Goal: Transaction & Acquisition: Register for event/course

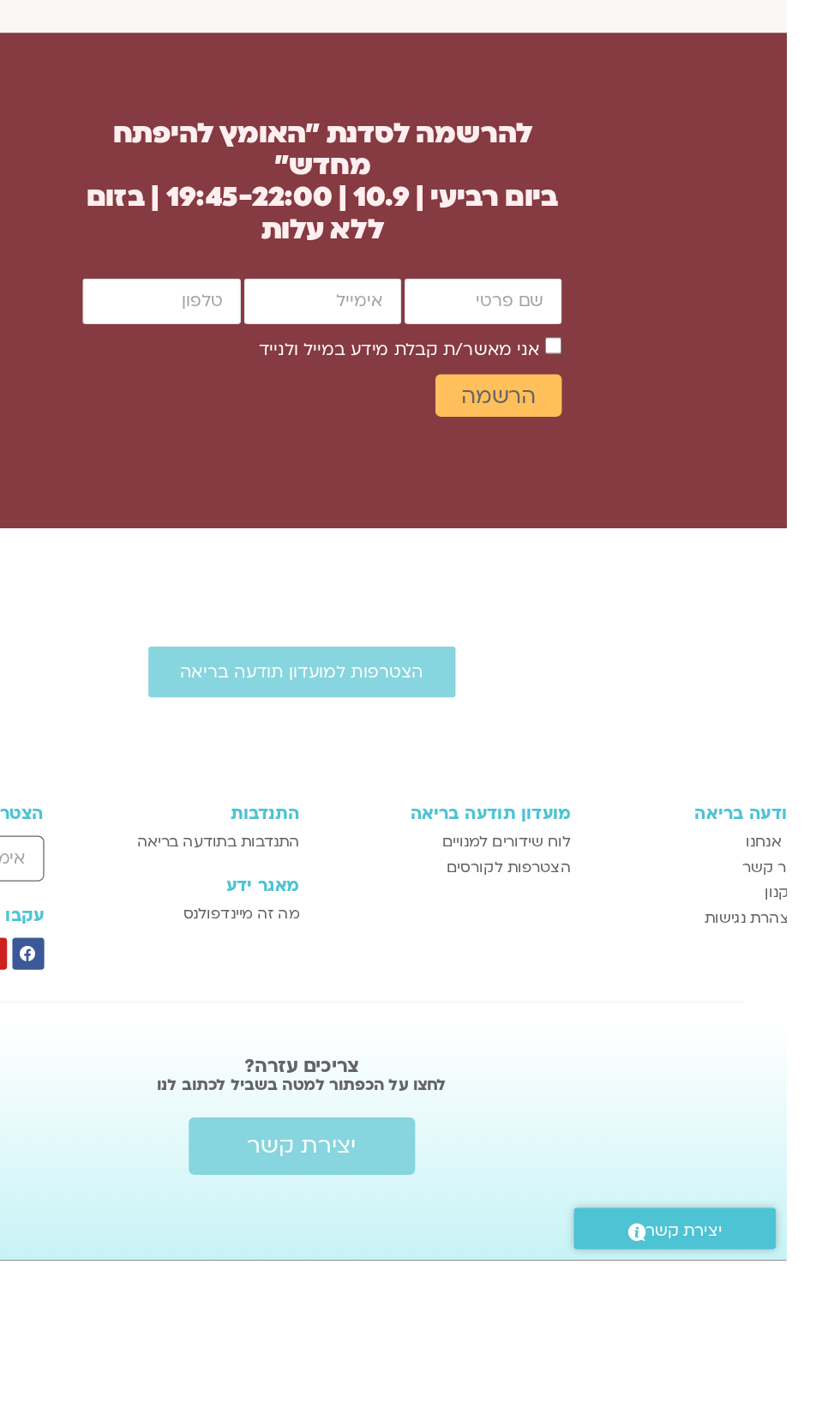
scroll to position [1848, -44]
click at [590, 666] on input "firstname" at bounding box center [596, 648] width 127 height 36
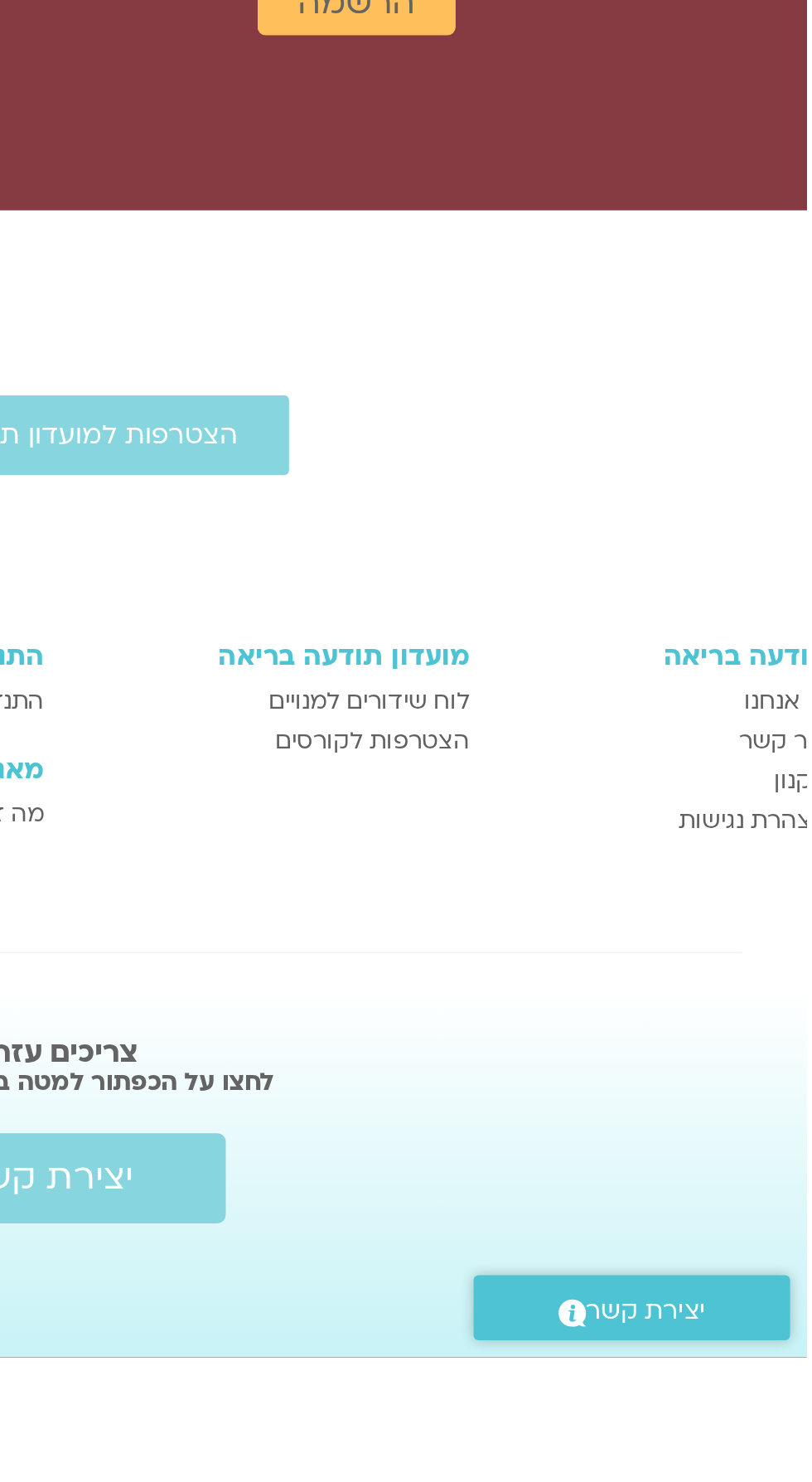
click at [598, 753] on input "firstname" at bounding box center [576, 735] width 122 height 35
type input "[PERSON_NAME]"
click at [470, 753] on input "email" at bounding box center [451, 735] width 122 height 35
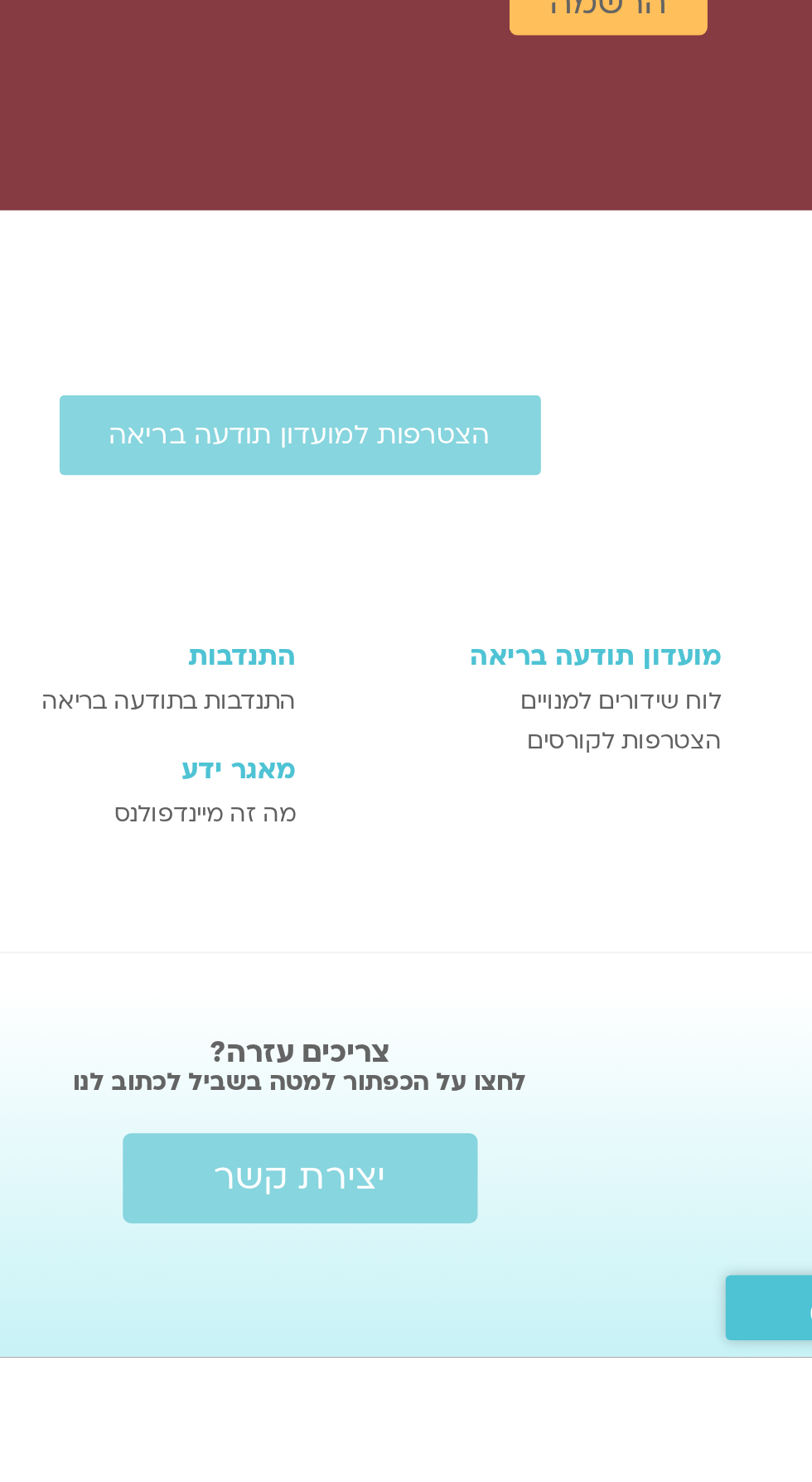
click at [452, 753] on input "email" at bounding box center [451, 735] width 122 height 35
type input "rutikolman@gmail.com"
click at [348, 753] on input "cellphone" at bounding box center [325, 735] width 122 height 35
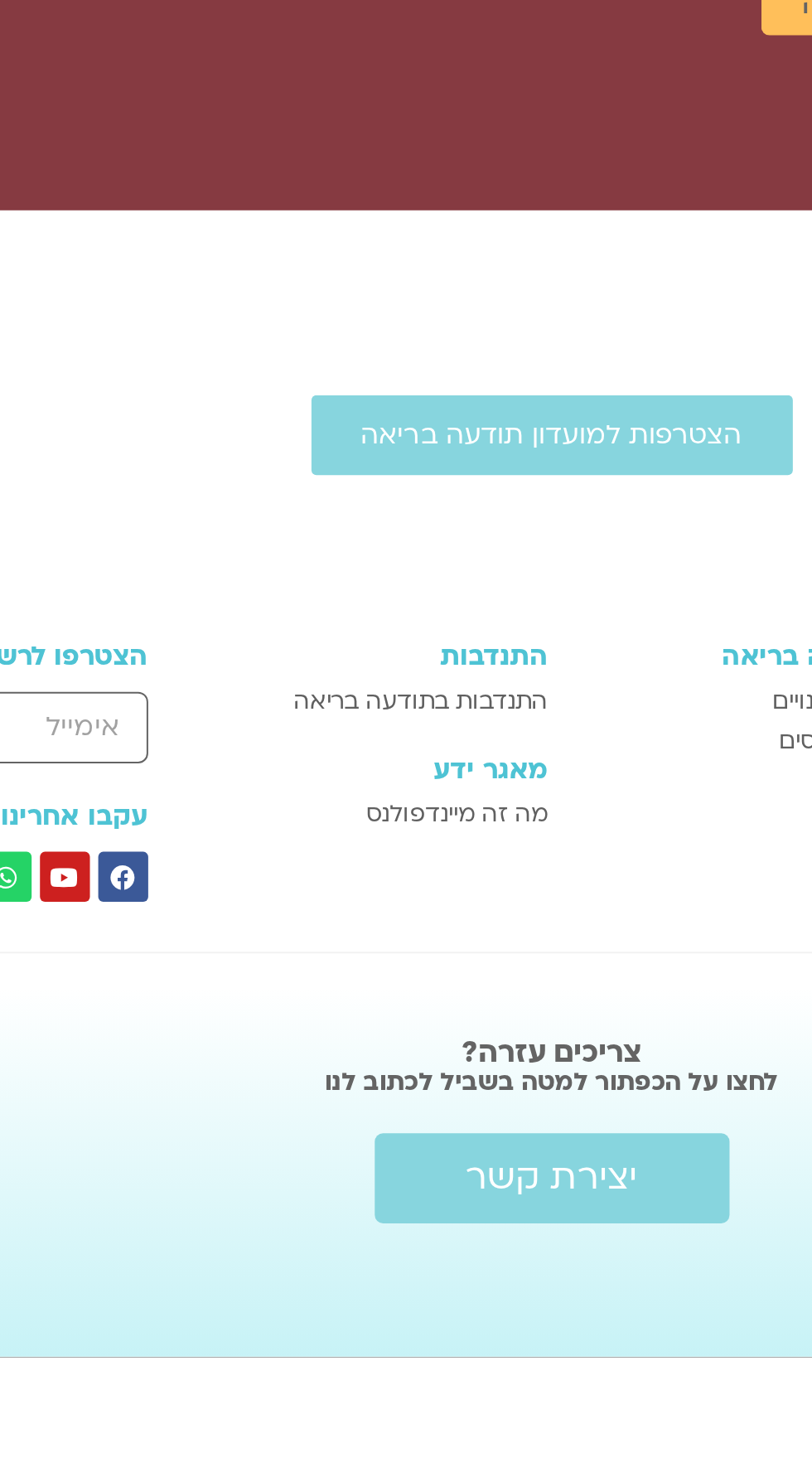
click at [316, 753] on input "cellphone" at bounding box center [325, 735] width 122 height 35
type input "0523438322"
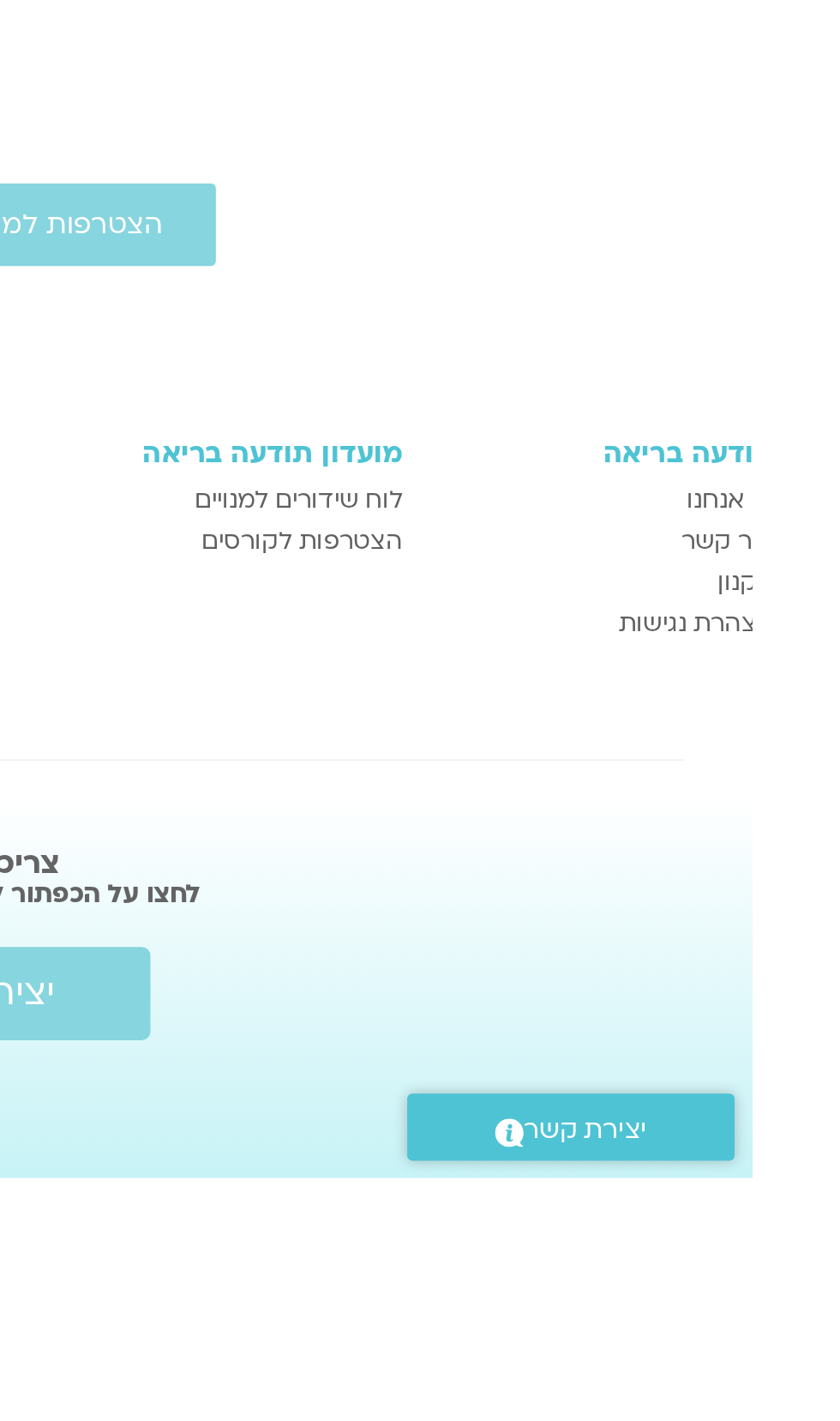
click at [594, 735] on span "הרשמה" at bounding box center [608, 724] width 60 height 20
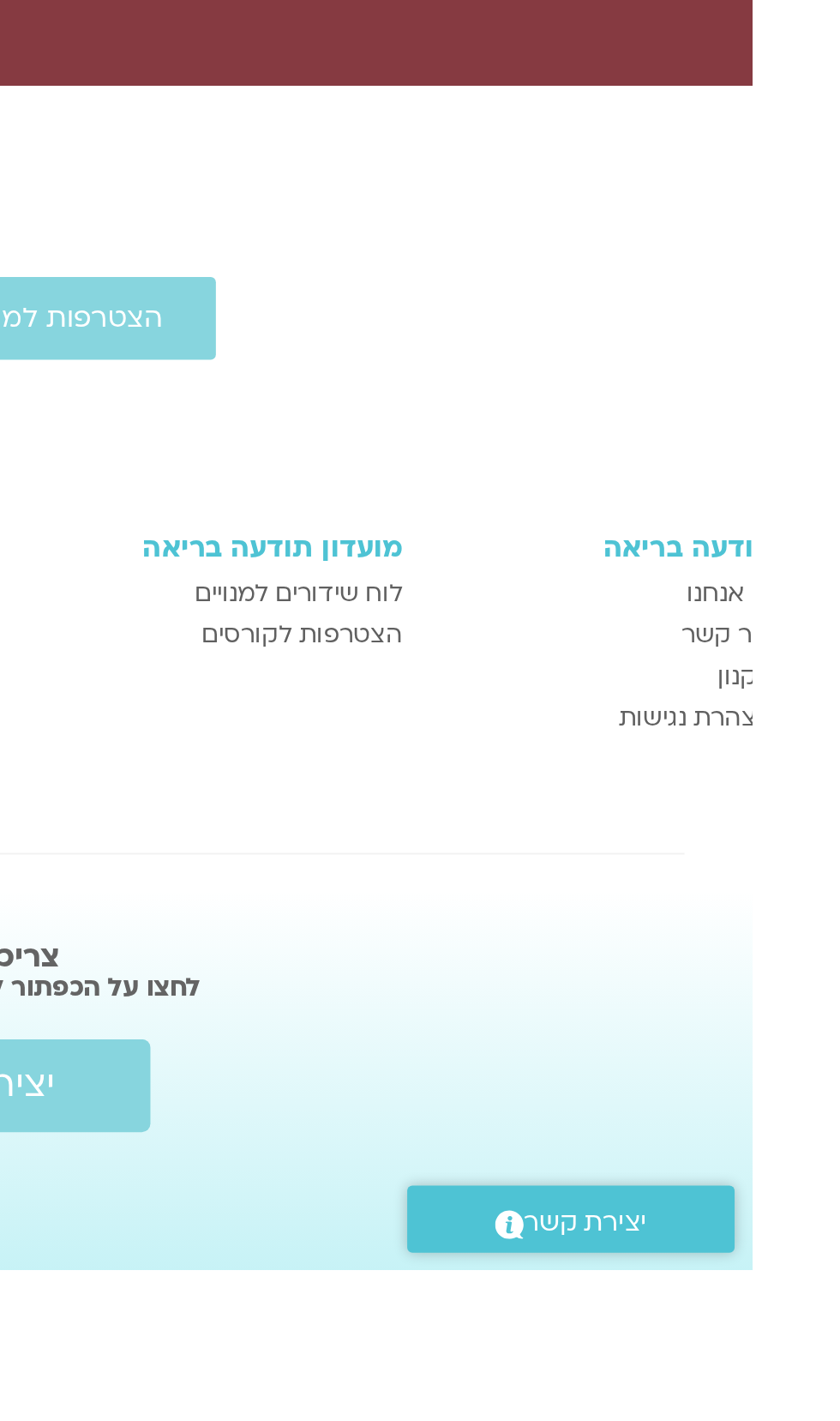
scroll to position [2044, -44]
